Goal: Information Seeking & Learning: Learn about a topic

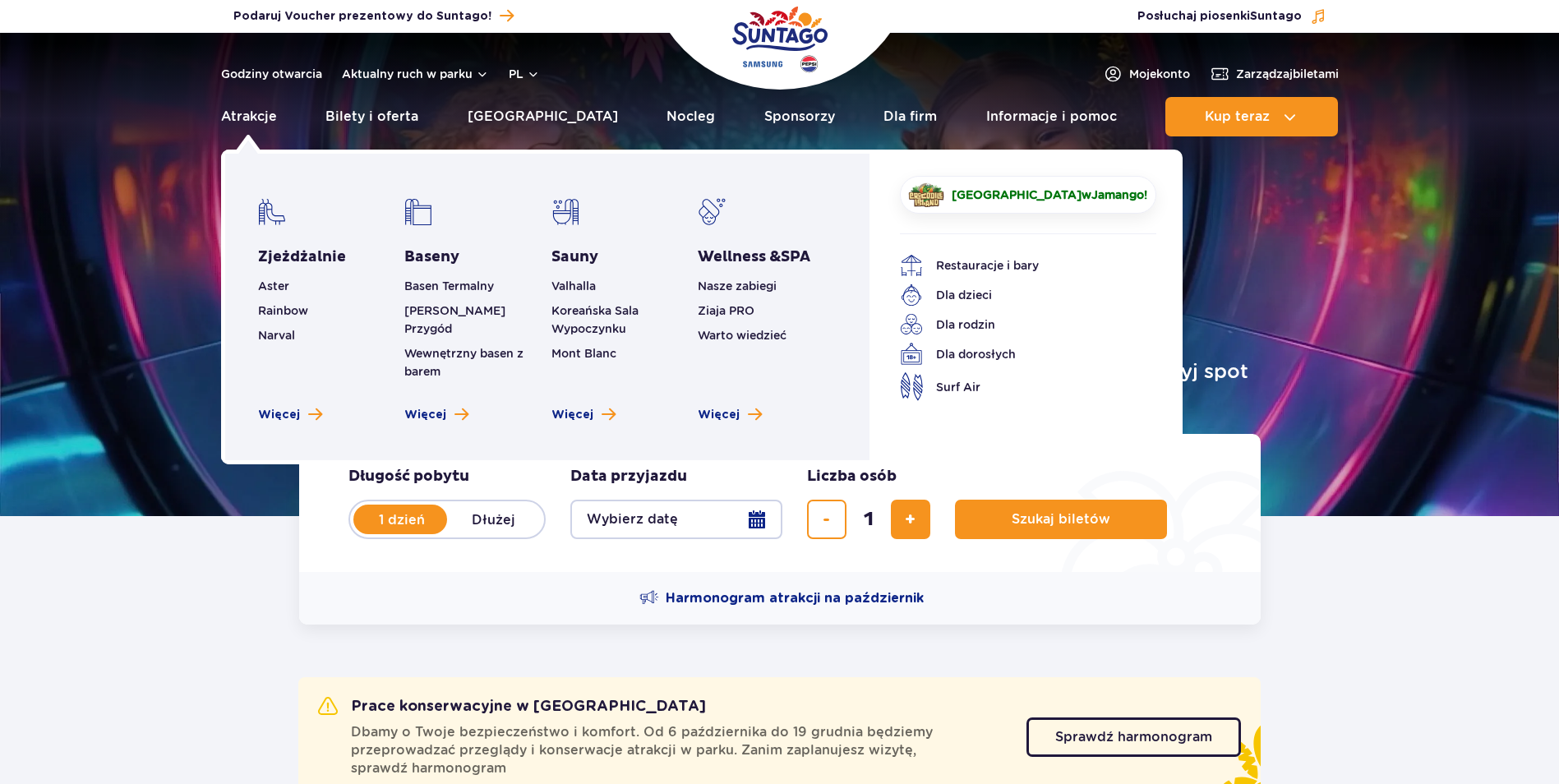
click at [236, 115] on link "Atrakcje" at bounding box center [248, 116] width 56 height 40
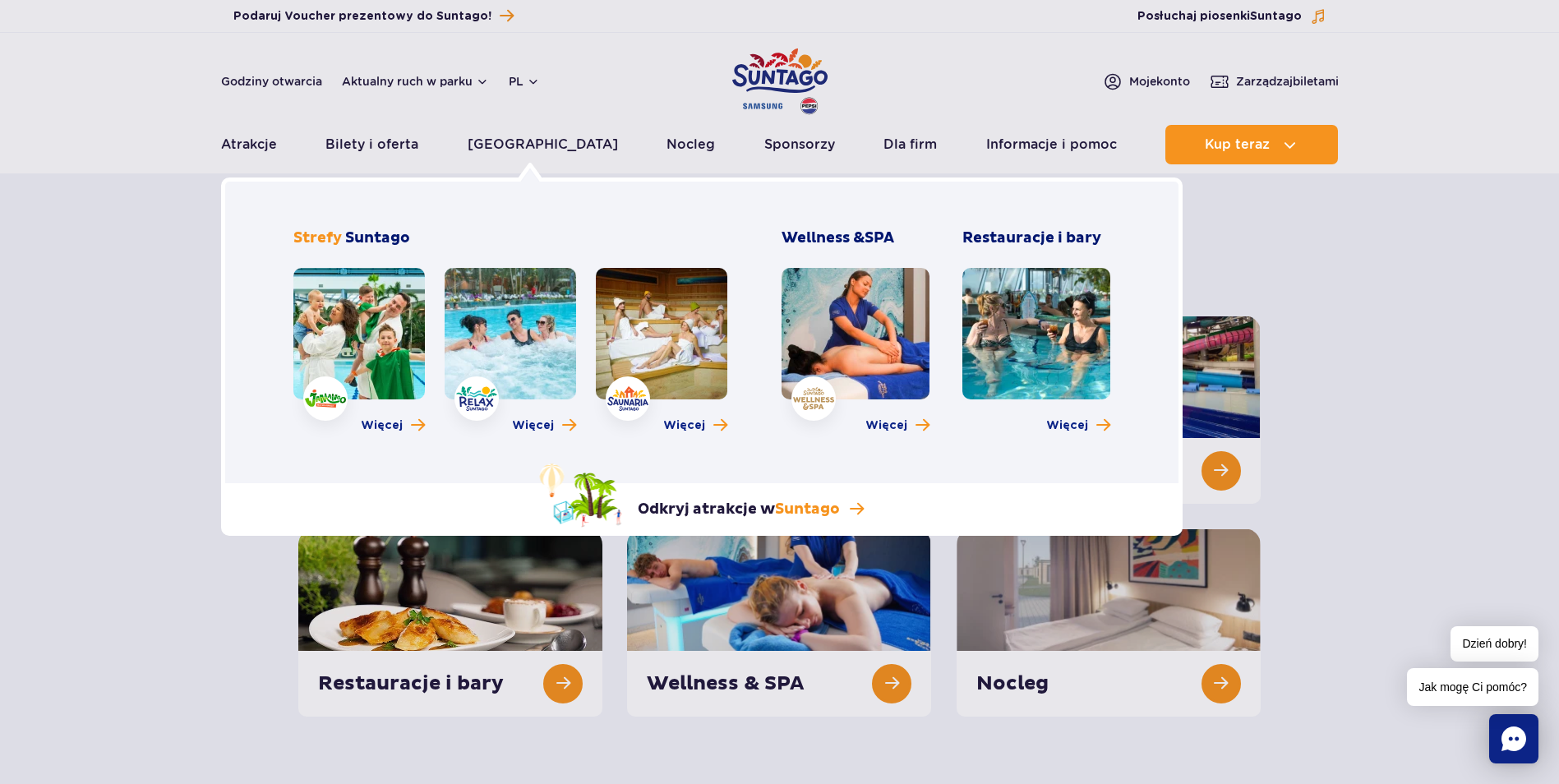
click at [352, 340] on link at bounding box center [359, 333] width 131 height 131
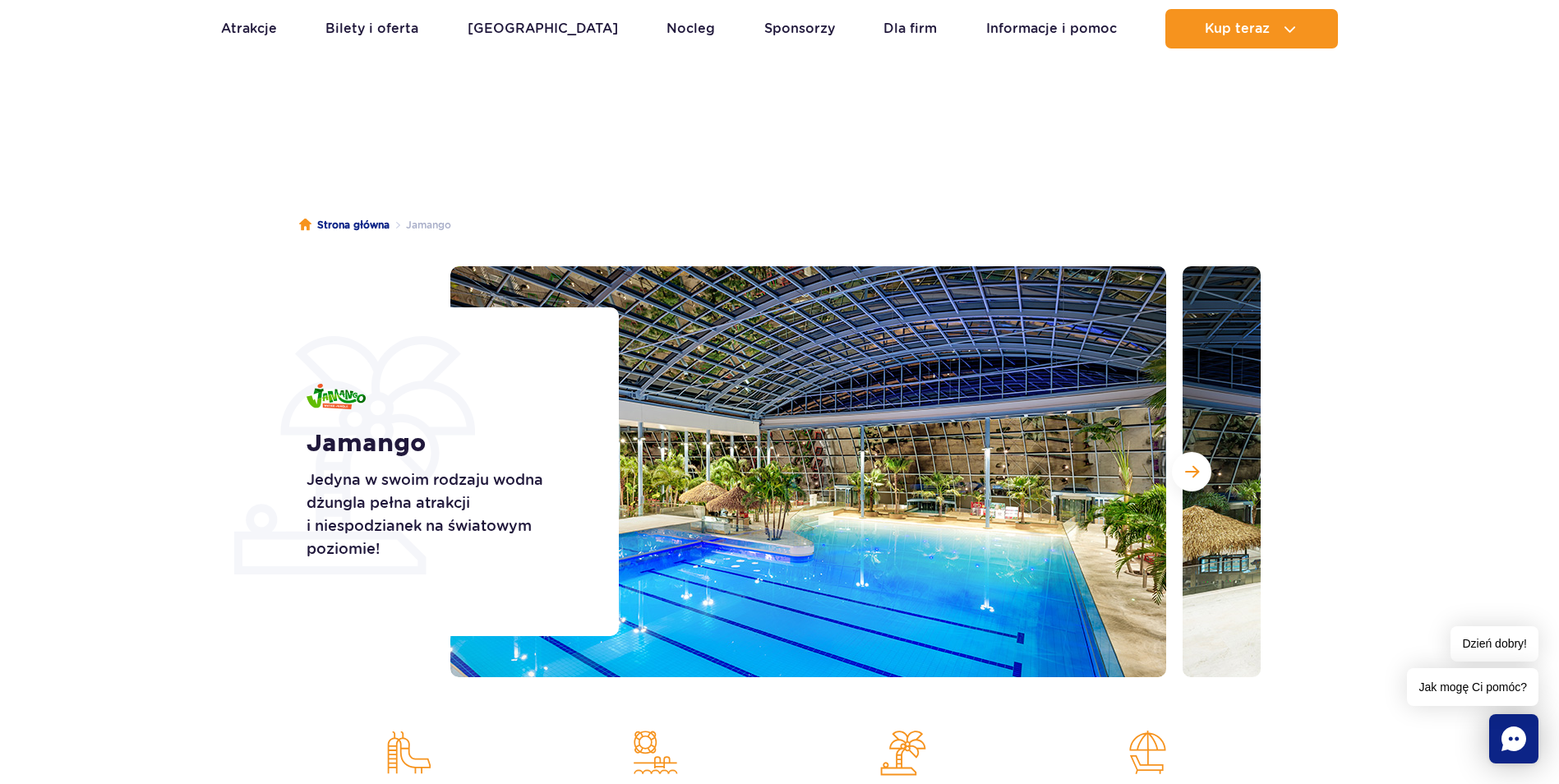
scroll to position [82, 0]
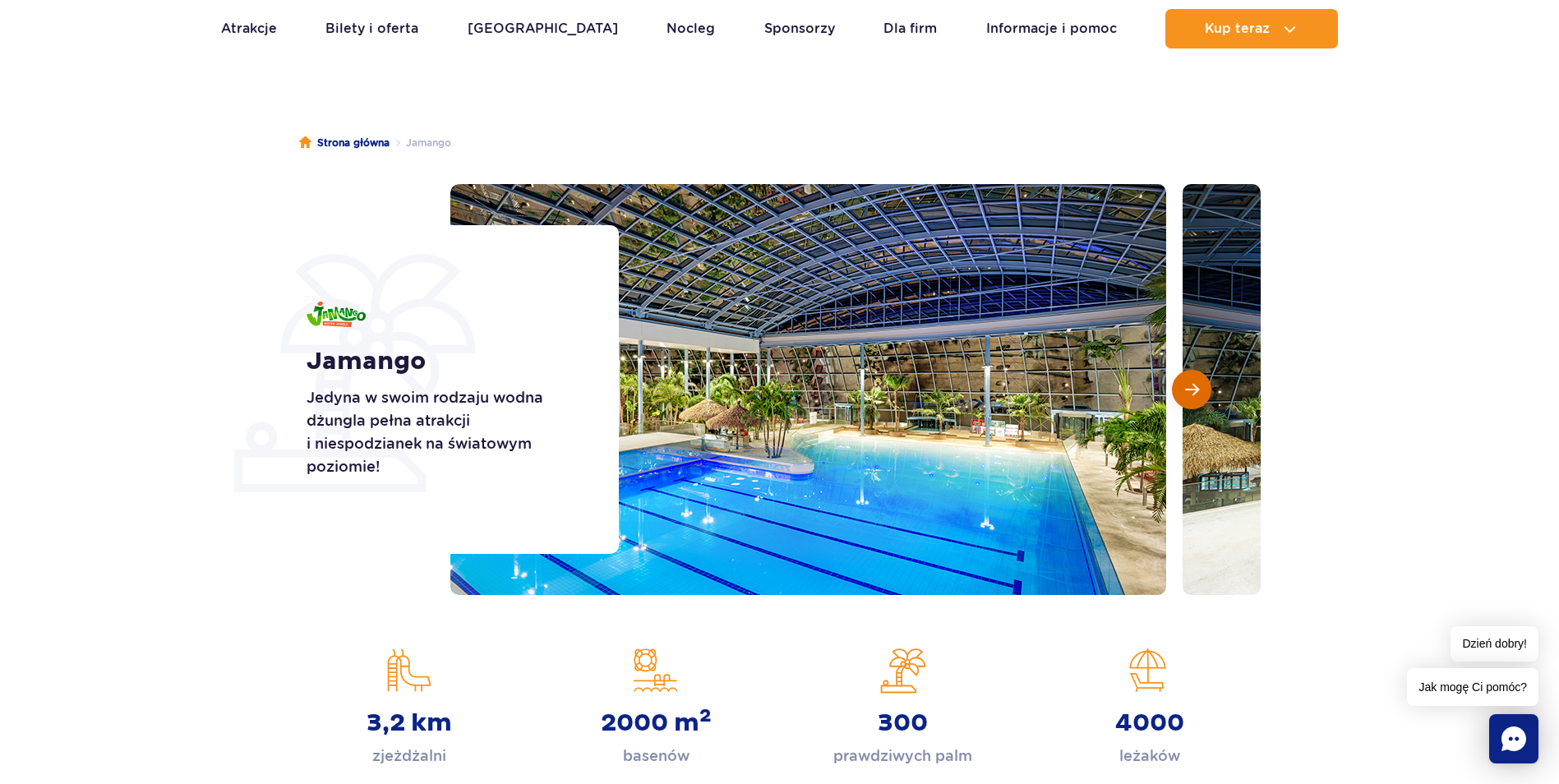
click at [1193, 392] on span "Następny slajd" at bounding box center [1191, 390] width 14 height 15
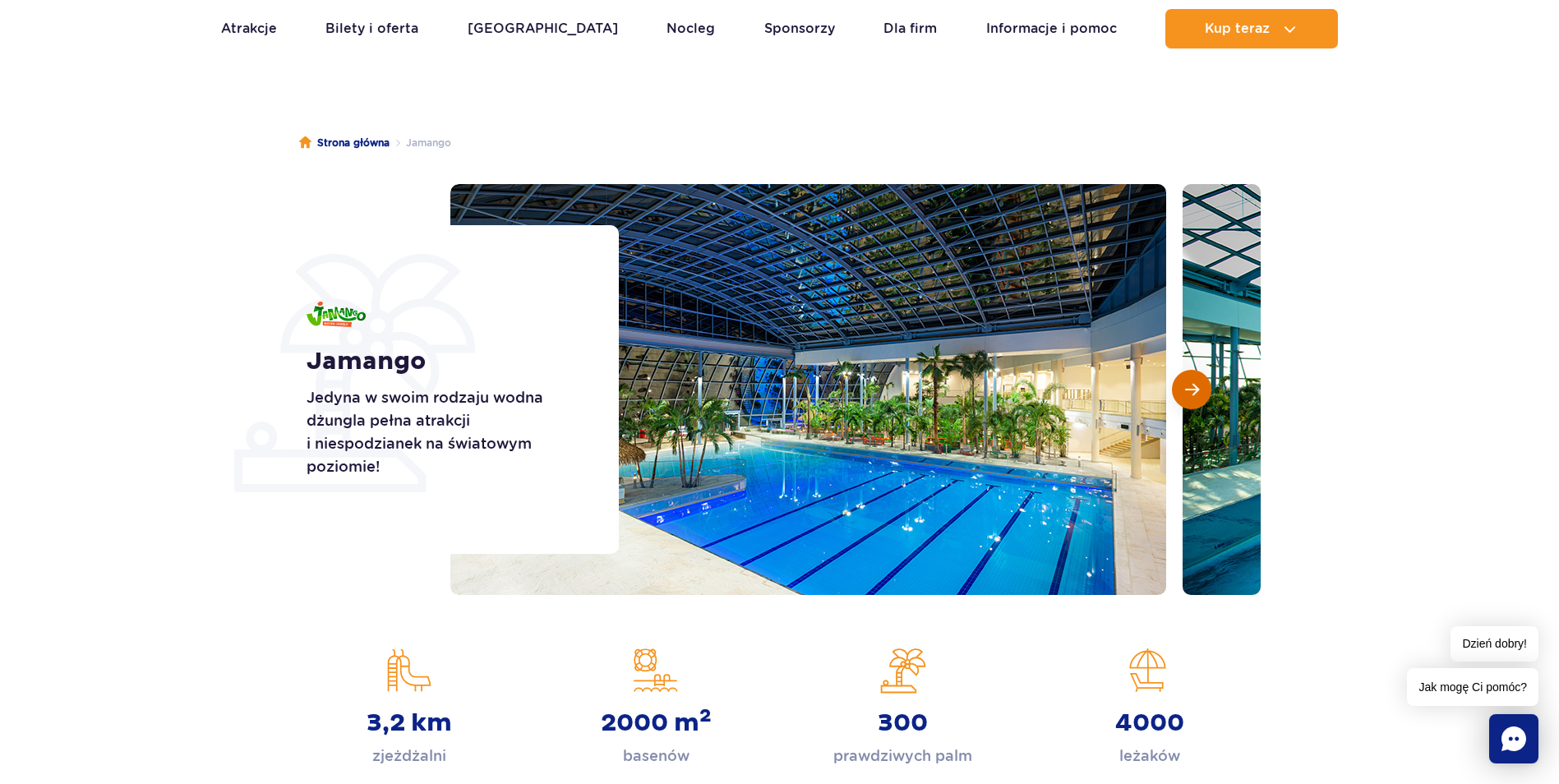
click at [1193, 392] on span "Następny slajd" at bounding box center [1191, 390] width 14 height 15
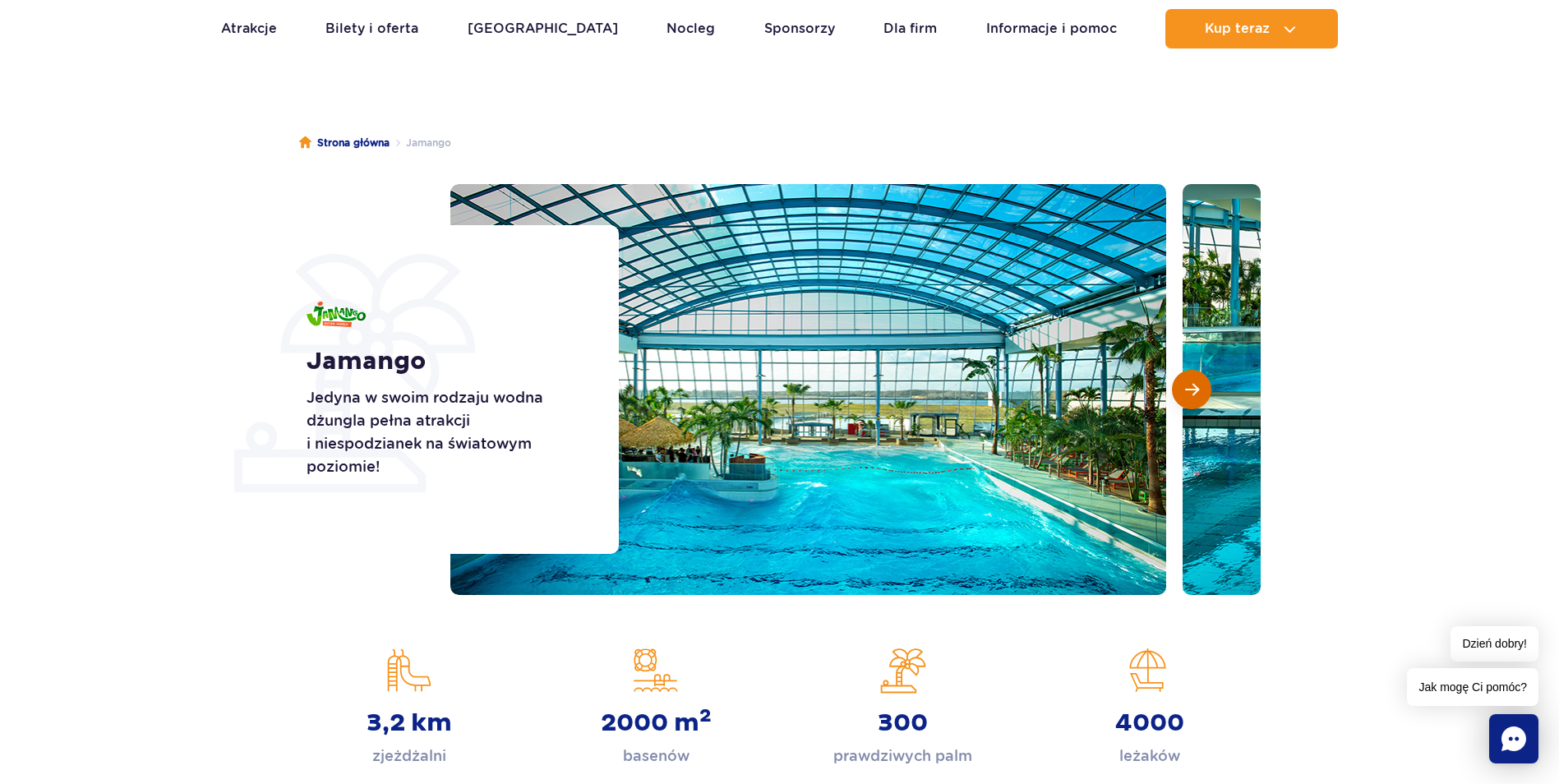
click at [1193, 392] on span "Następny slajd" at bounding box center [1191, 390] width 14 height 15
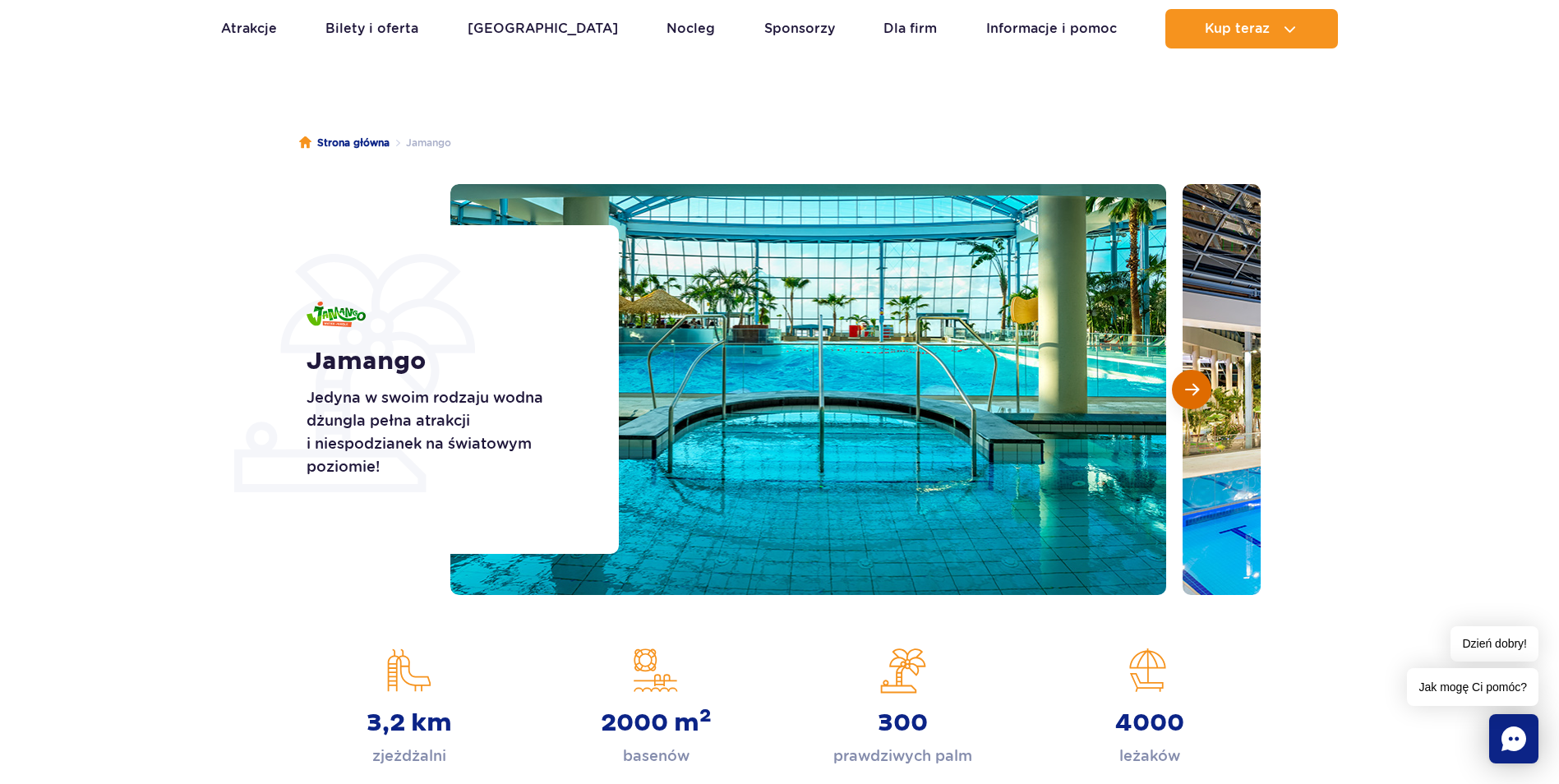
click at [1189, 392] on span "Następny slajd" at bounding box center [1191, 390] width 14 height 15
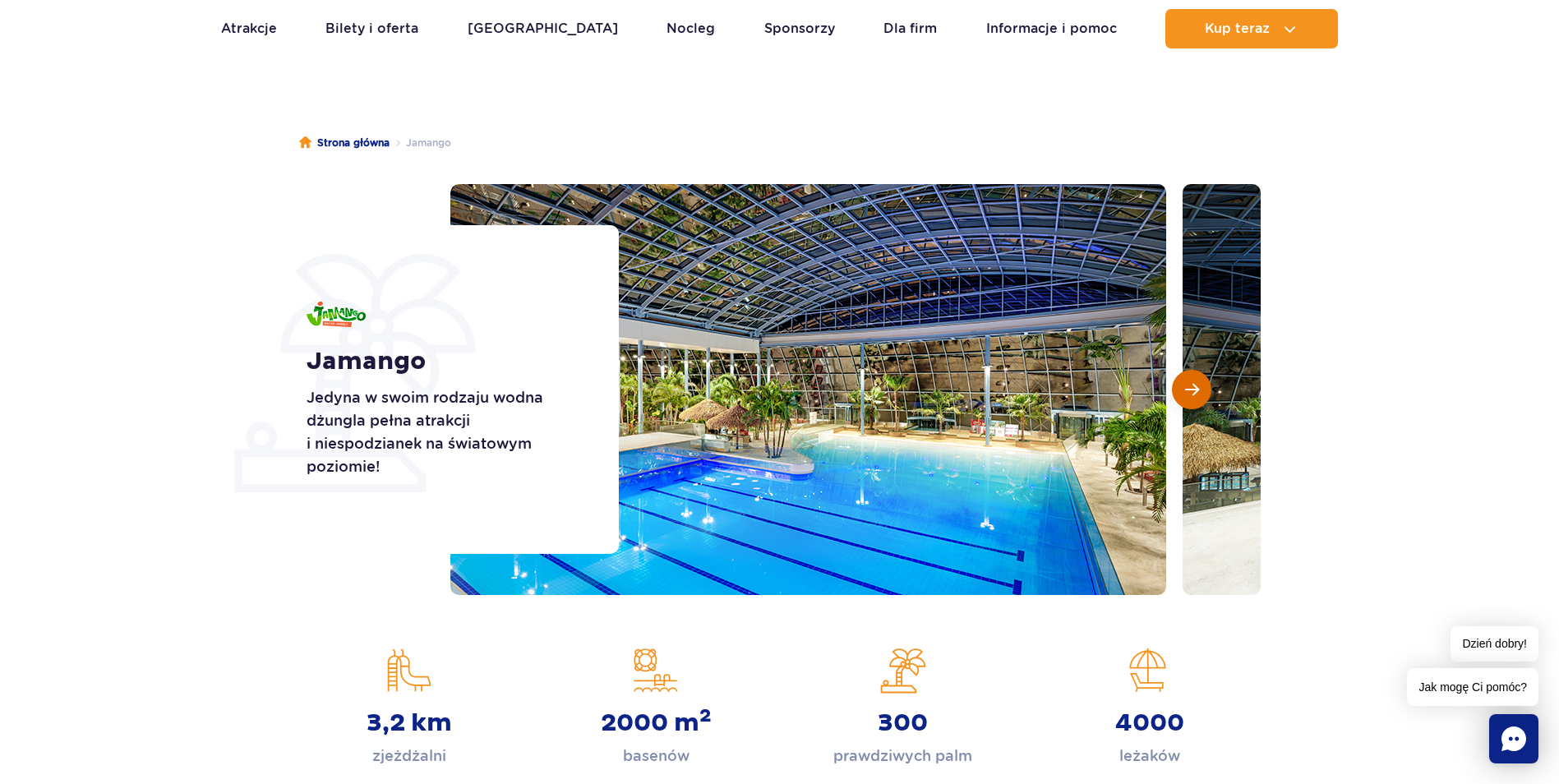
click at [1184, 401] on button "Następny slajd" at bounding box center [1191, 389] width 40 height 40
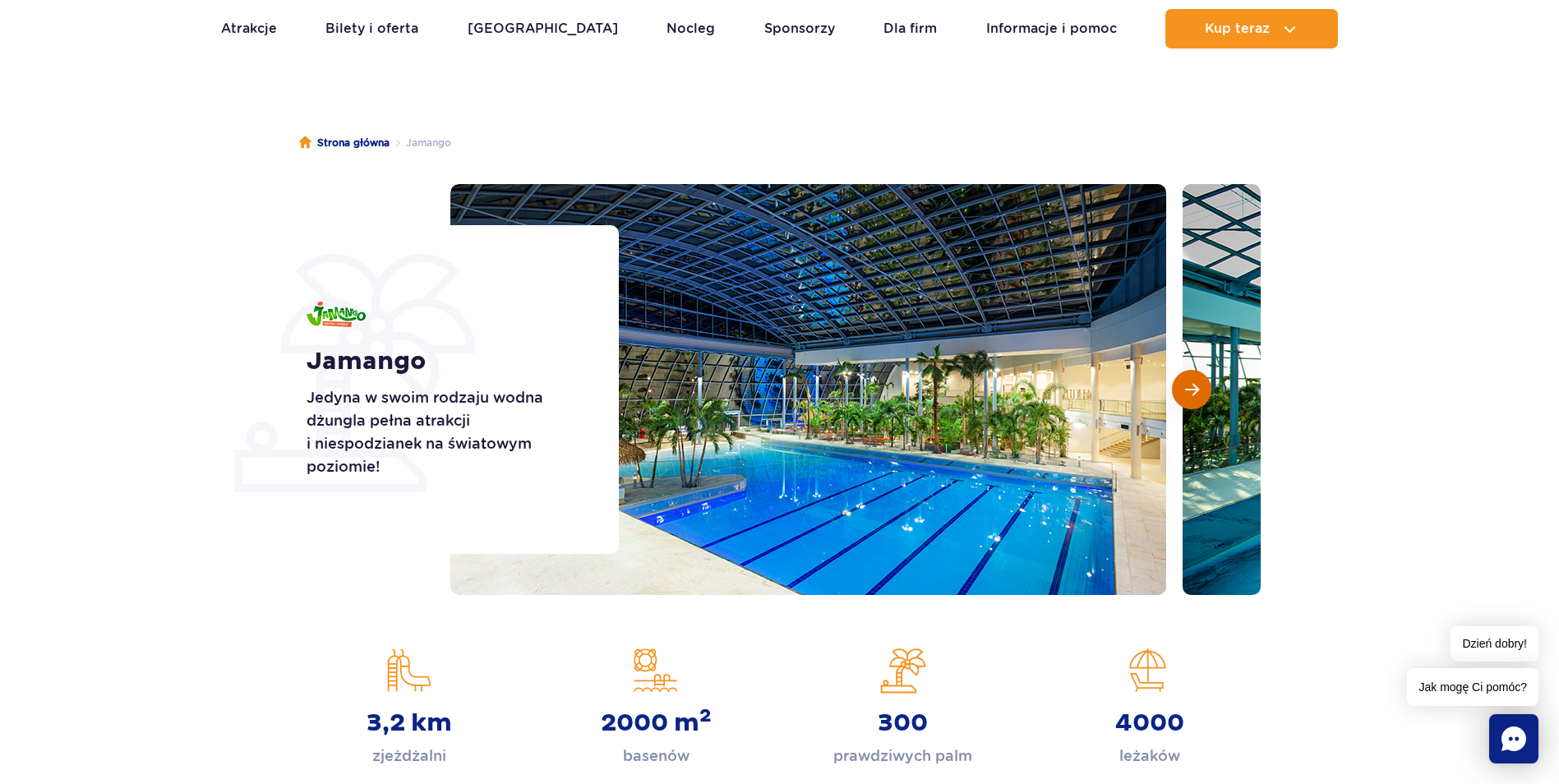
click at [1208, 400] on button "Następny slajd" at bounding box center [1191, 389] width 40 height 40
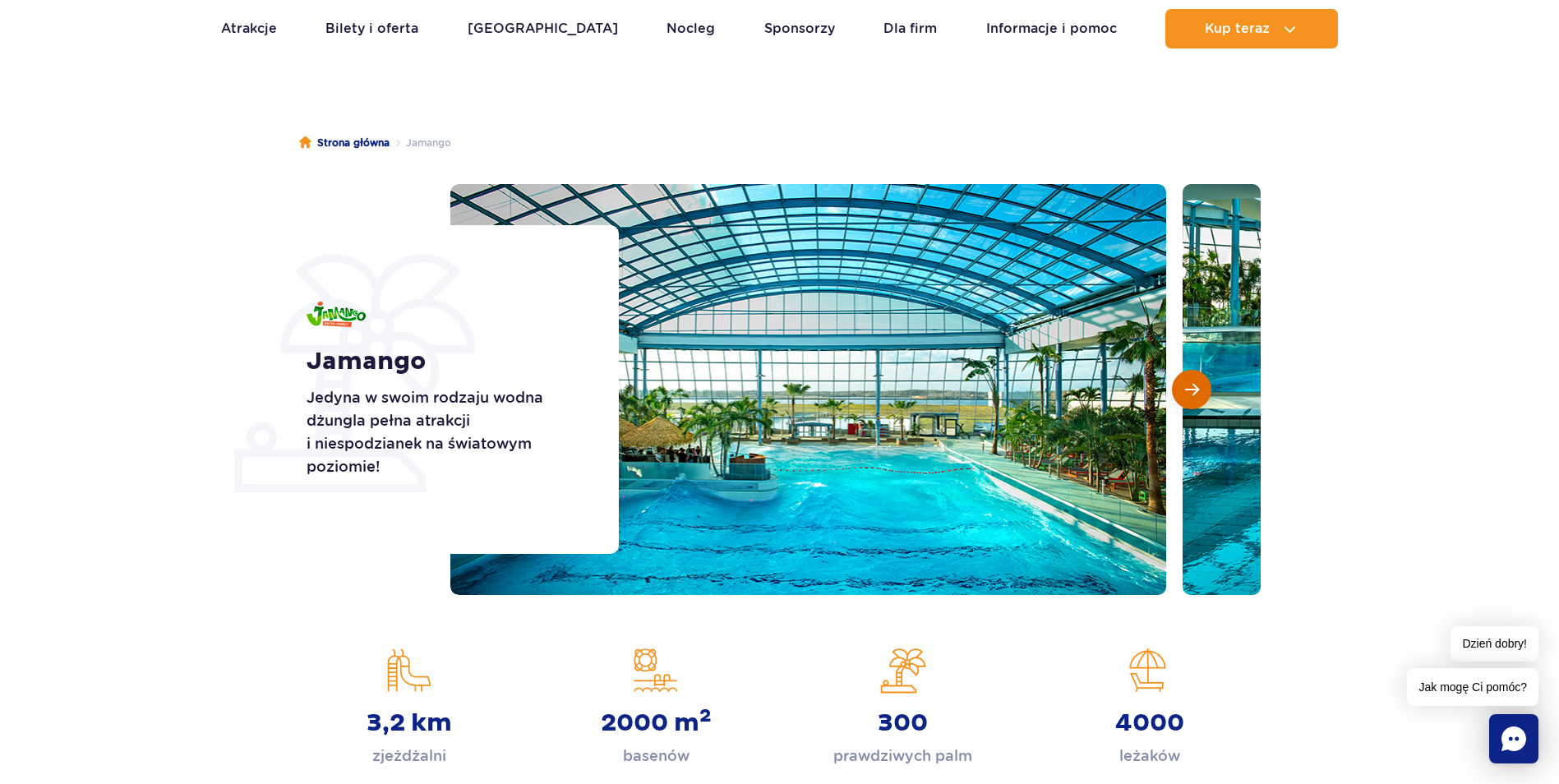
click at [1190, 396] on span "Następny slajd" at bounding box center [1191, 390] width 14 height 15
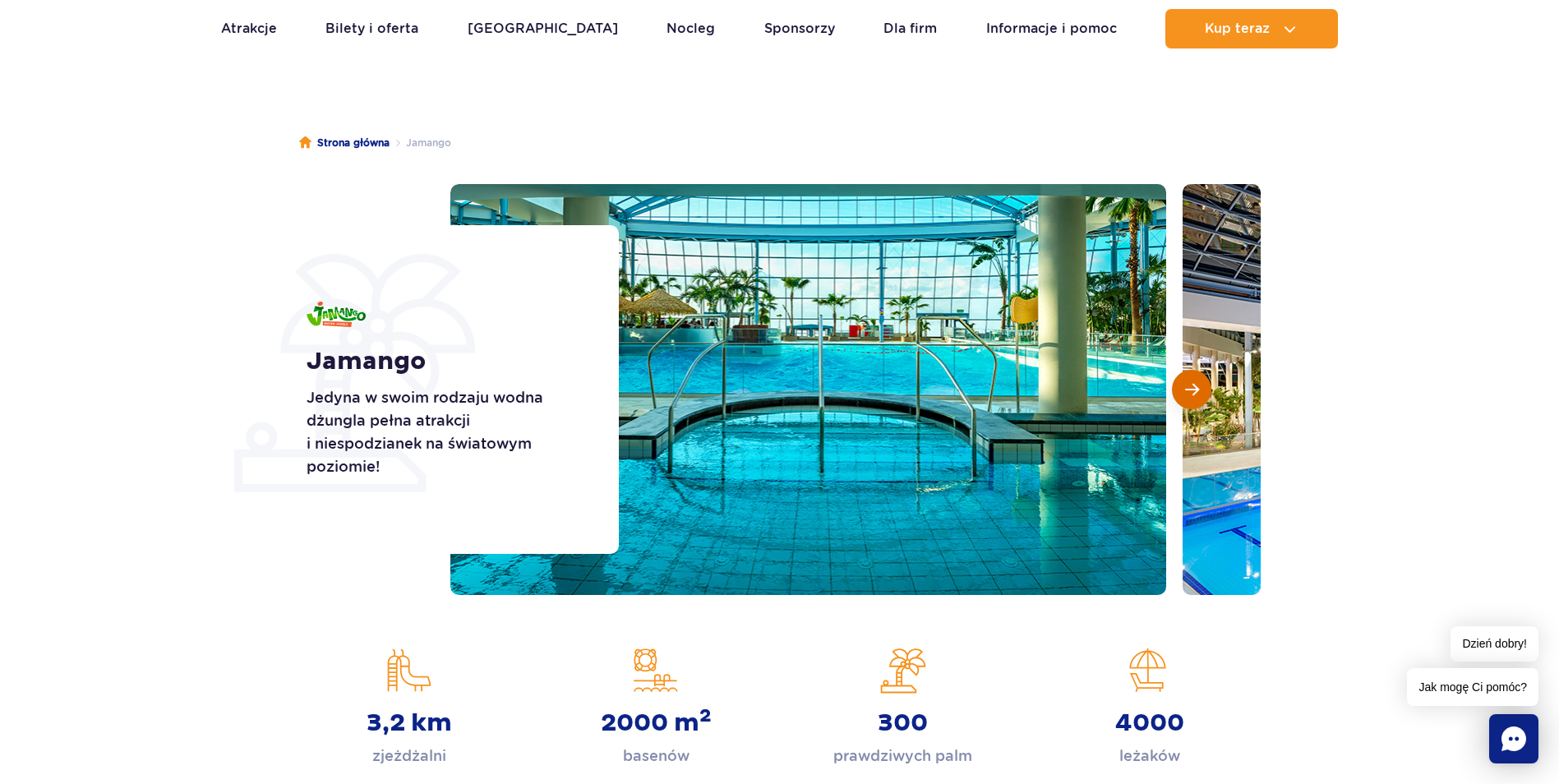
click at [1190, 396] on span "Następny slajd" at bounding box center [1191, 390] width 14 height 15
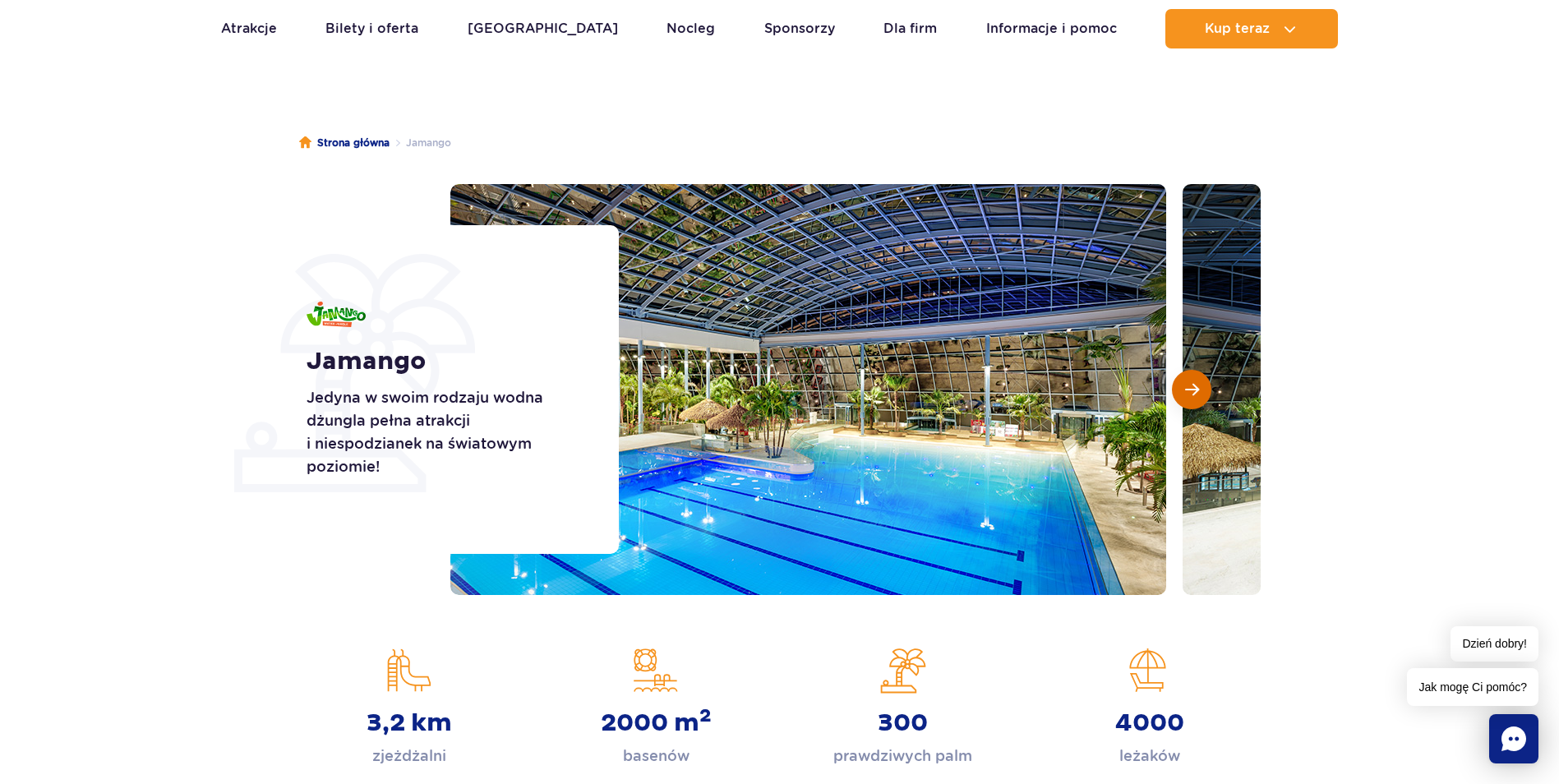
click at [1190, 396] on span "Następny slajd" at bounding box center [1191, 390] width 14 height 15
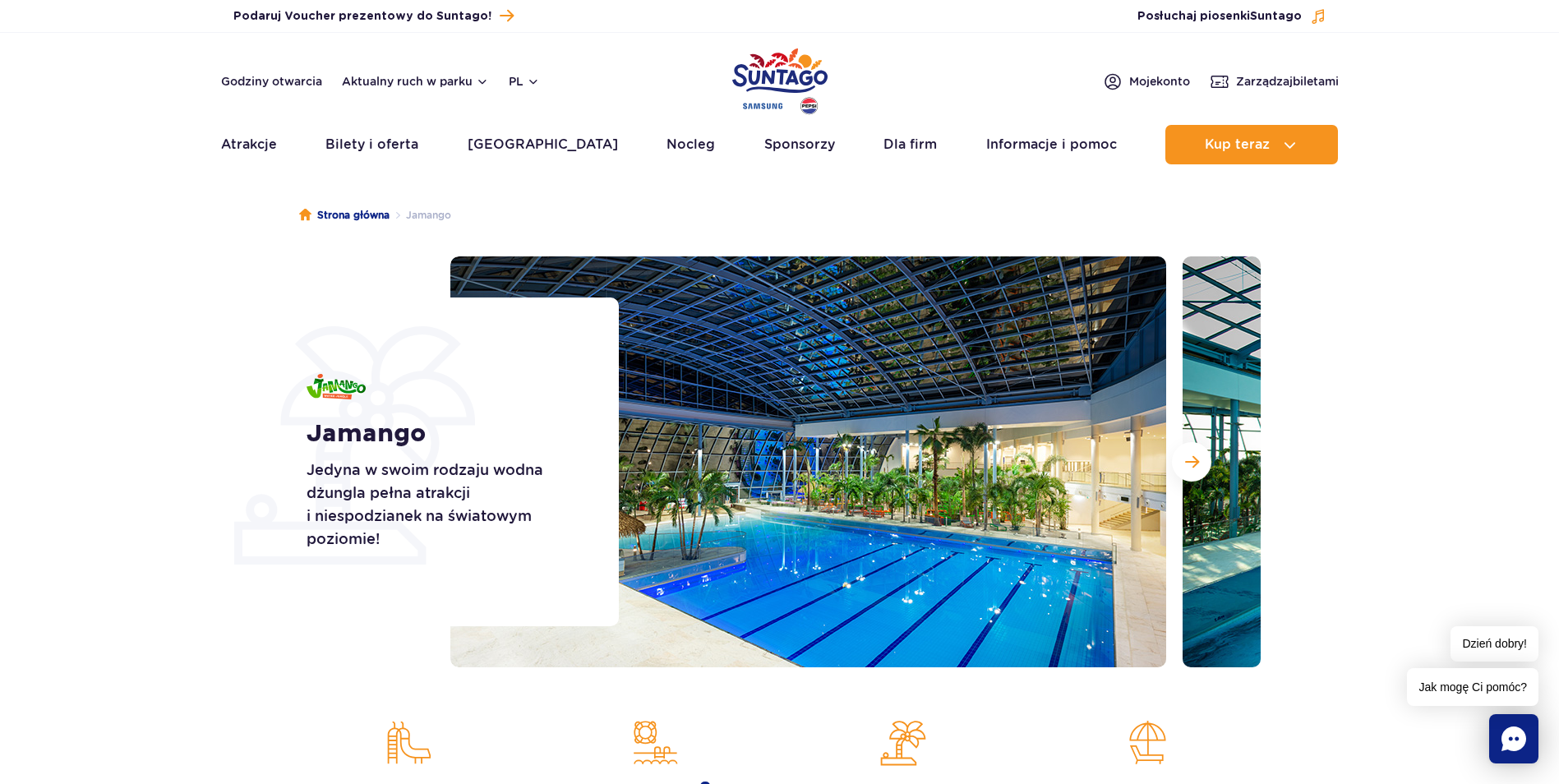
scroll to position [0, 0]
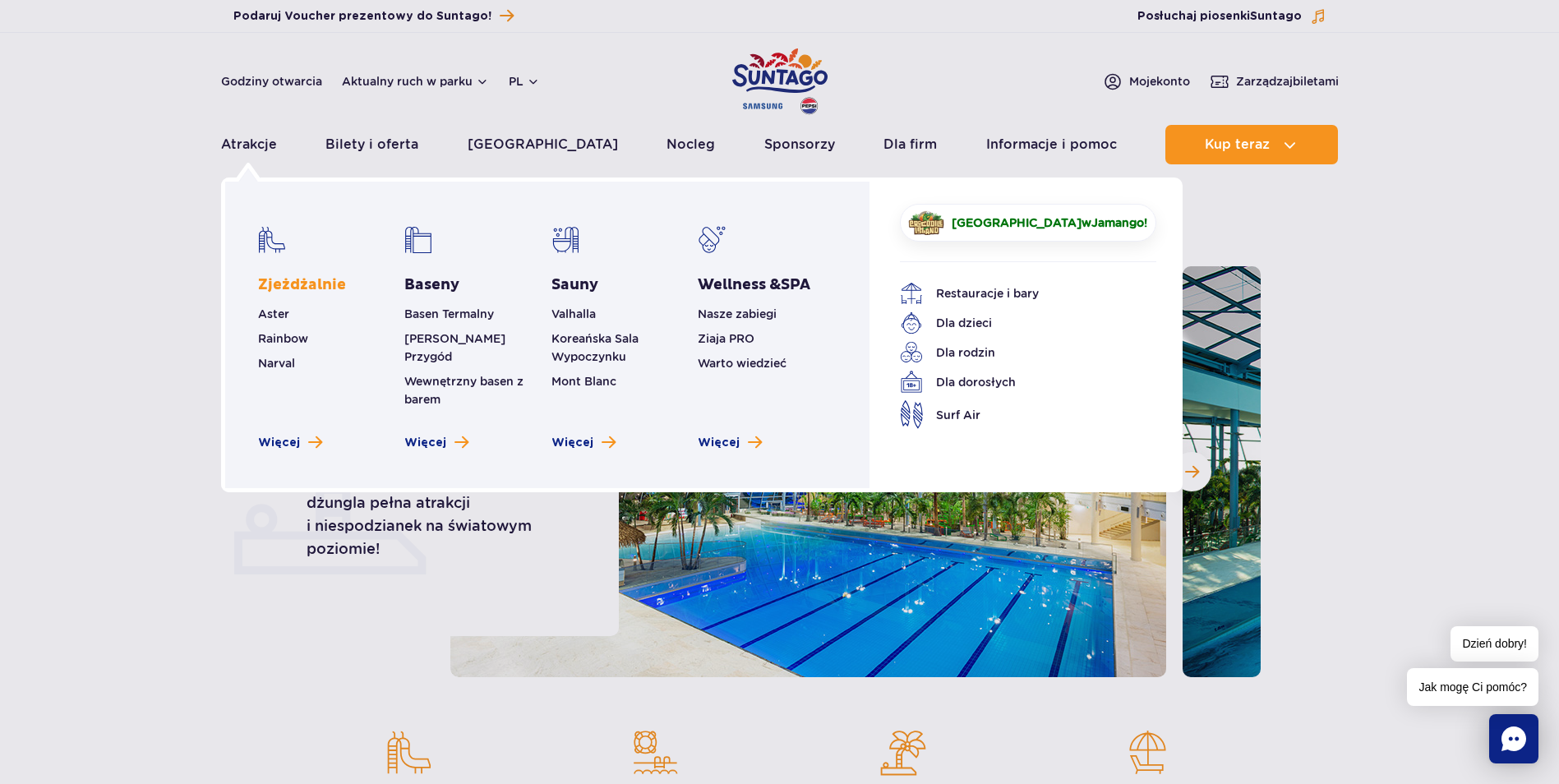
click at [299, 287] on link "Zjeżdżalnie" at bounding box center [301, 284] width 88 height 19
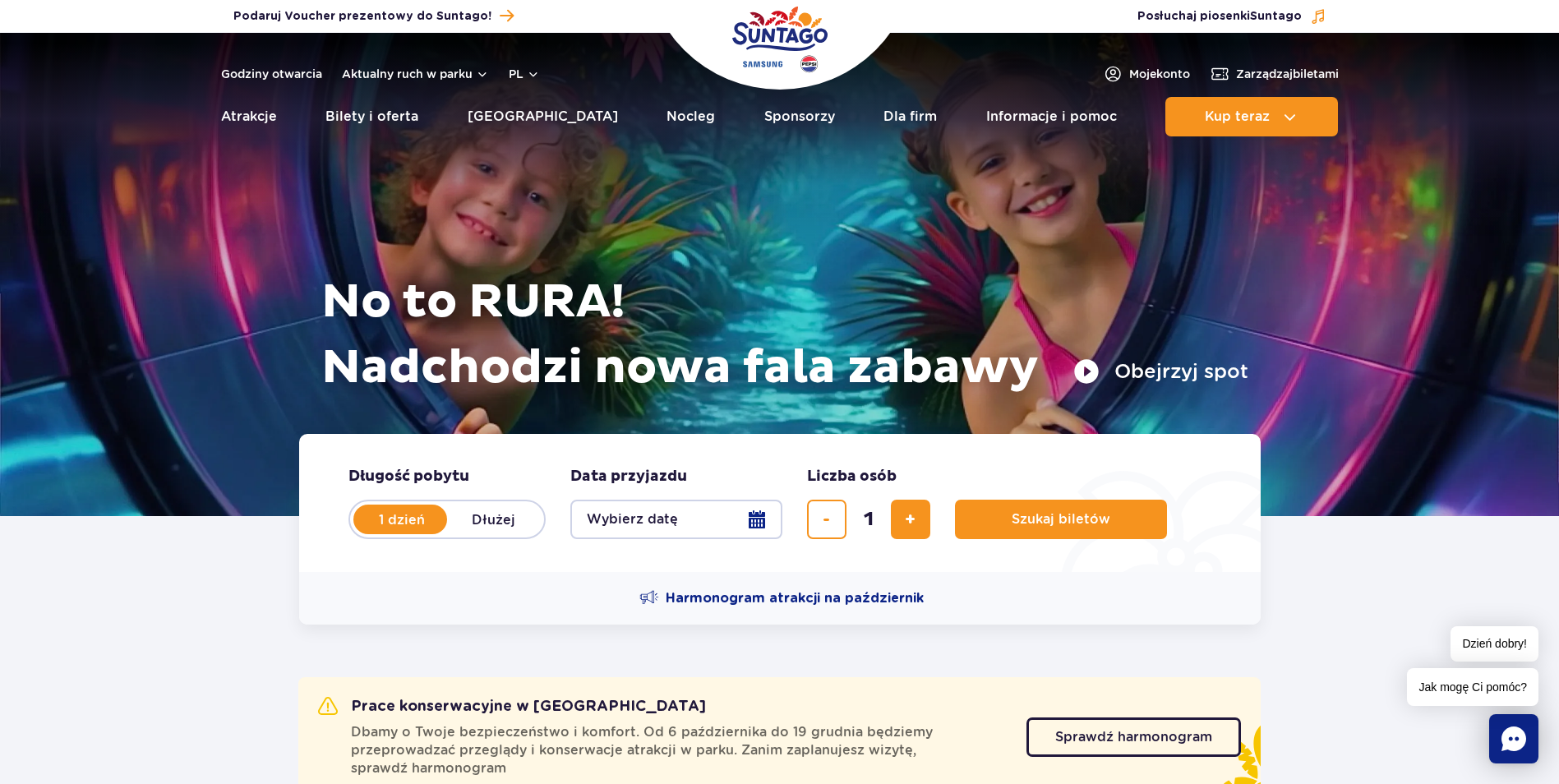
click at [1146, 377] on button "Obejrzyj spot" at bounding box center [1161, 371] width 175 height 26
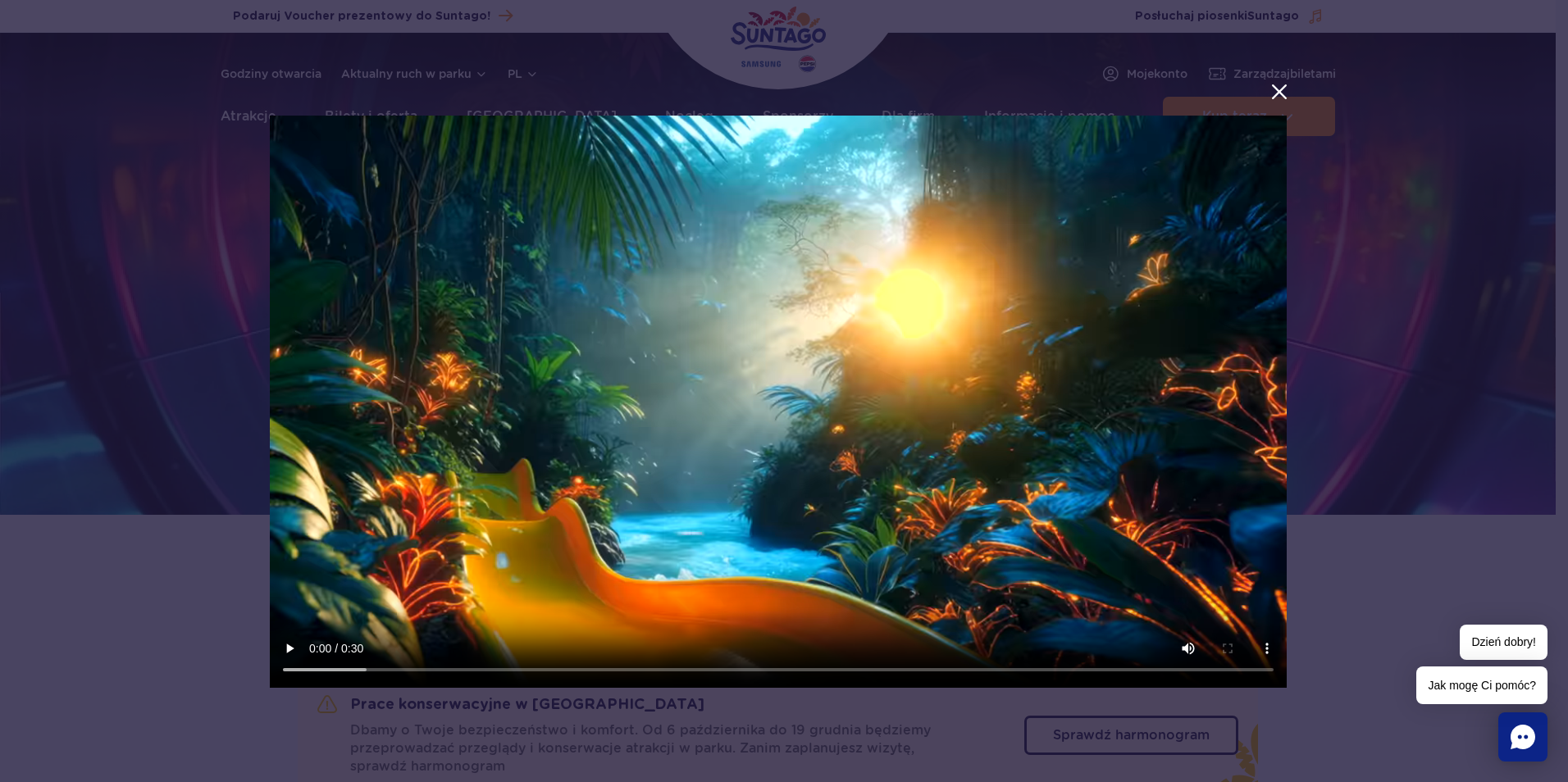
click at [1281, 92] on button "menu.aria_label.close_suntago_spot_modal" at bounding box center [1279, 91] width 21 height 21
